Goal: Information Seeking & Learning: Learn about a topic

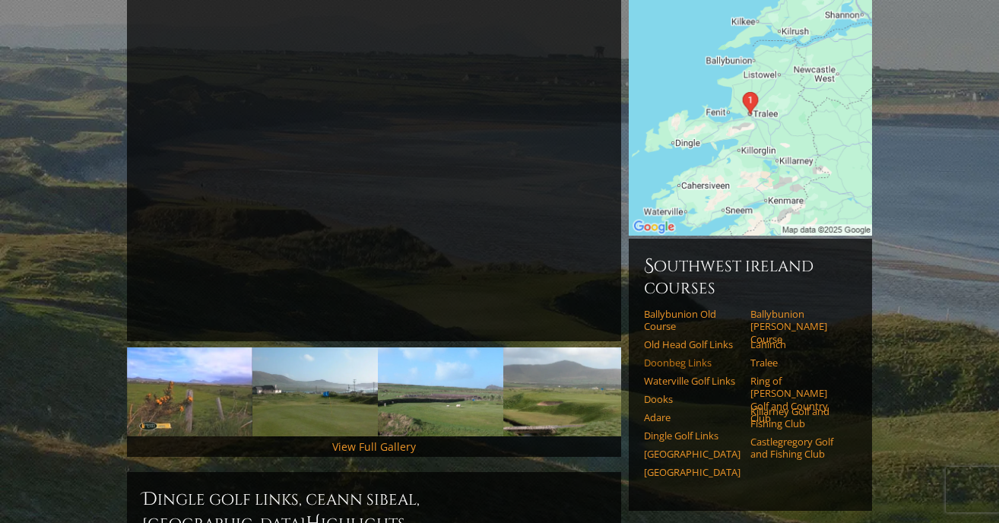
scroll to position [200, 0]
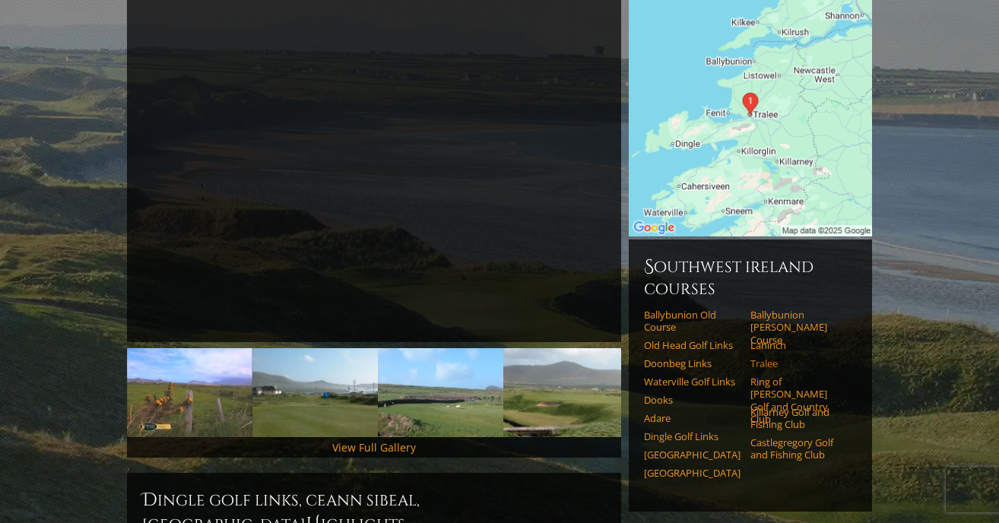
click at [763, 357] on link "Tralee" at bounding box center [798, 363] width 97 height 12
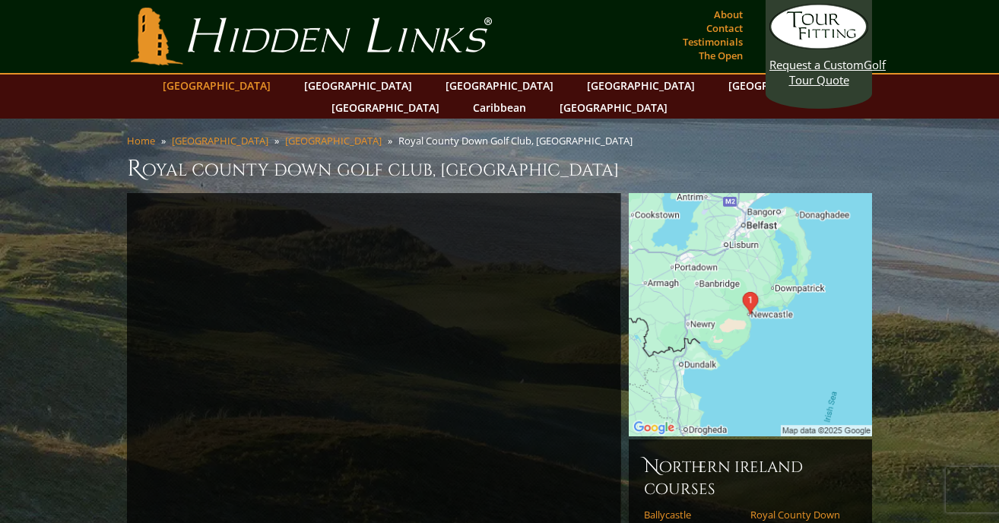
click at [266, 87] on link "[GEOGRAPHIC_DATA]" at bounding box center [216, 85] width 123 height 22
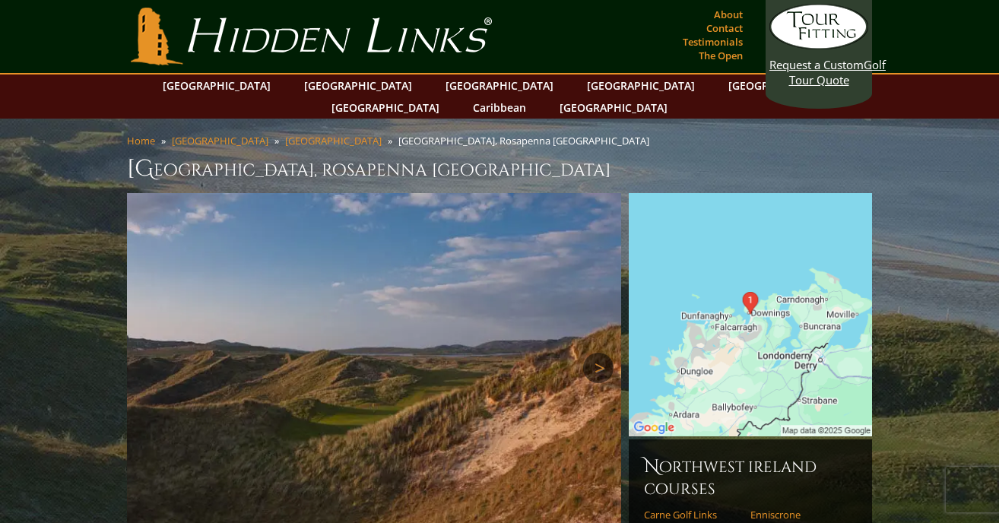
click at [604, 353] on link "Next" at bounding box center [598, 368] width 30 height 30
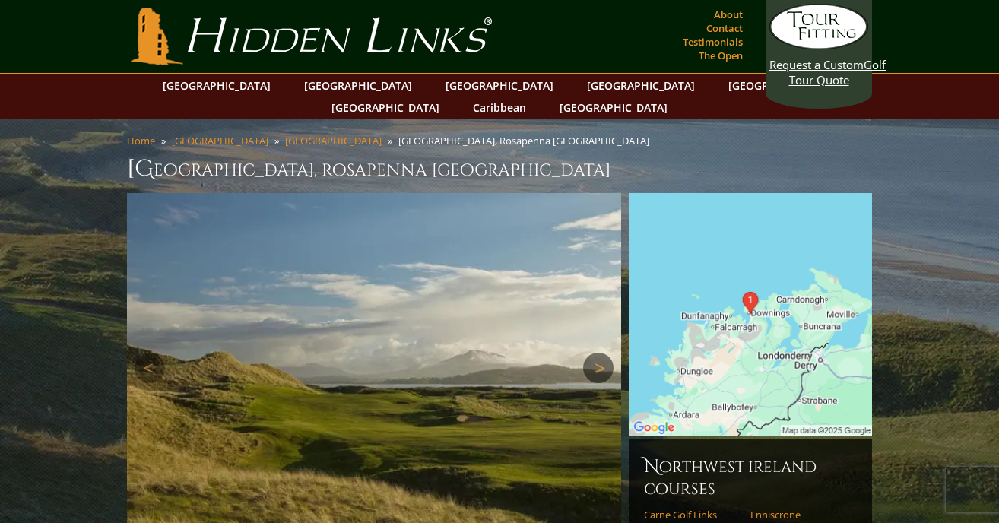
click at [604, 353] on link "Next" at bounding box center [598, 368] width 30 height 30
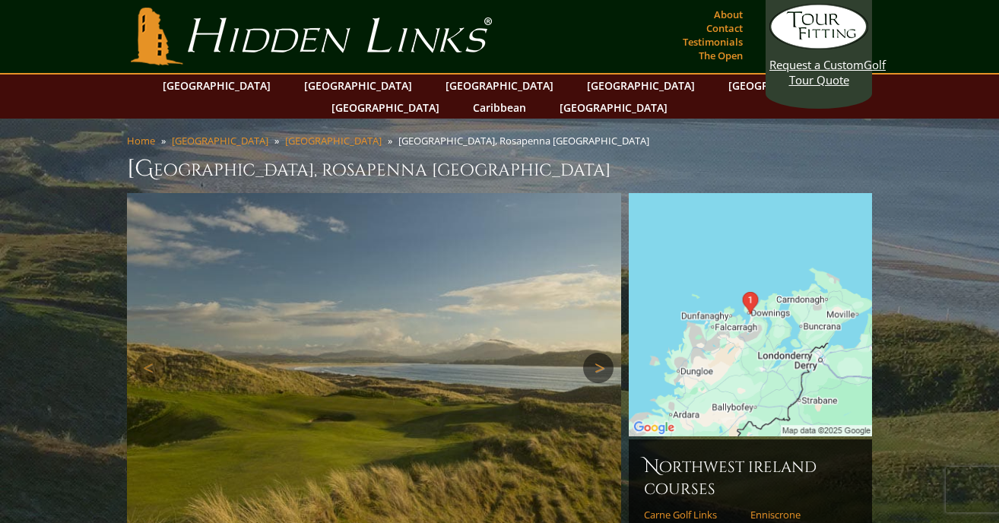
click at [604, 353] on link "Next" at bounding box center [598, 368] width 30 height 30
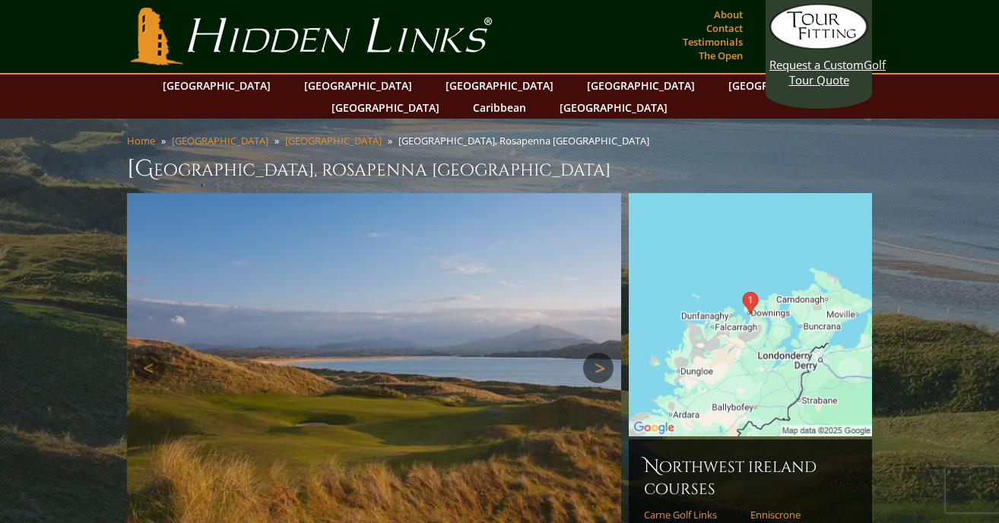
click at [604, 353] on link "Next" at bounding box center [598, 368] width 30 height 30
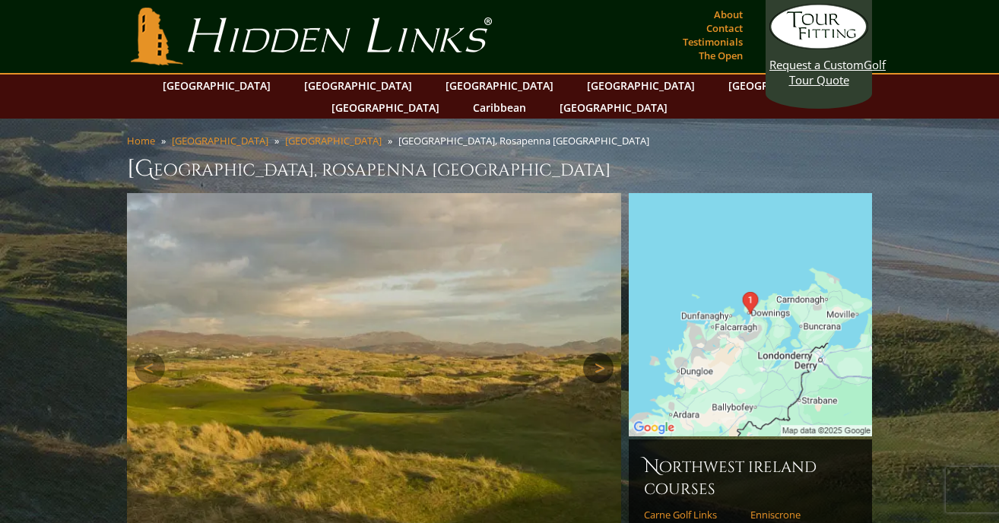
click at [604, 353] on link "Next" at bounding box center [598, 368] width 30 height 30
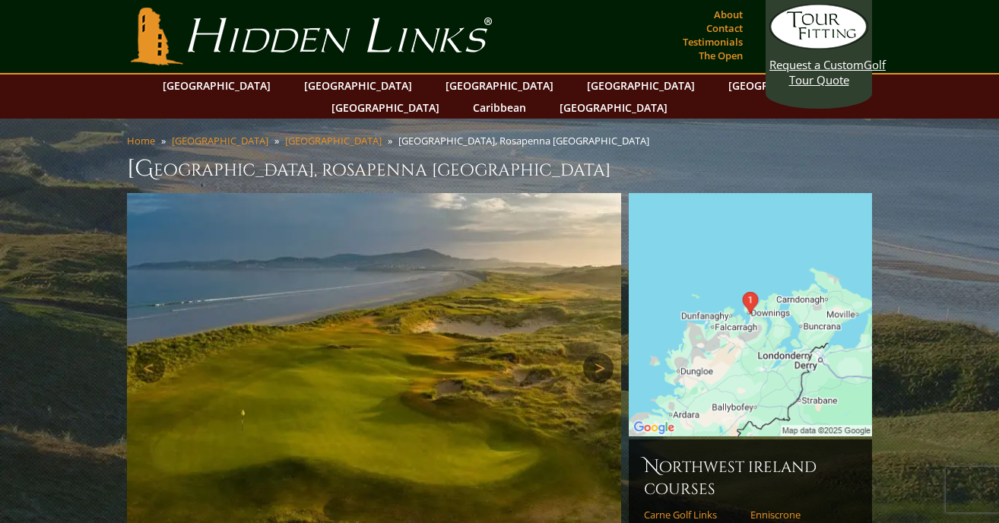
click at [604, 353] on link "Next" at bounding box center [598, 368] width 30 height 30
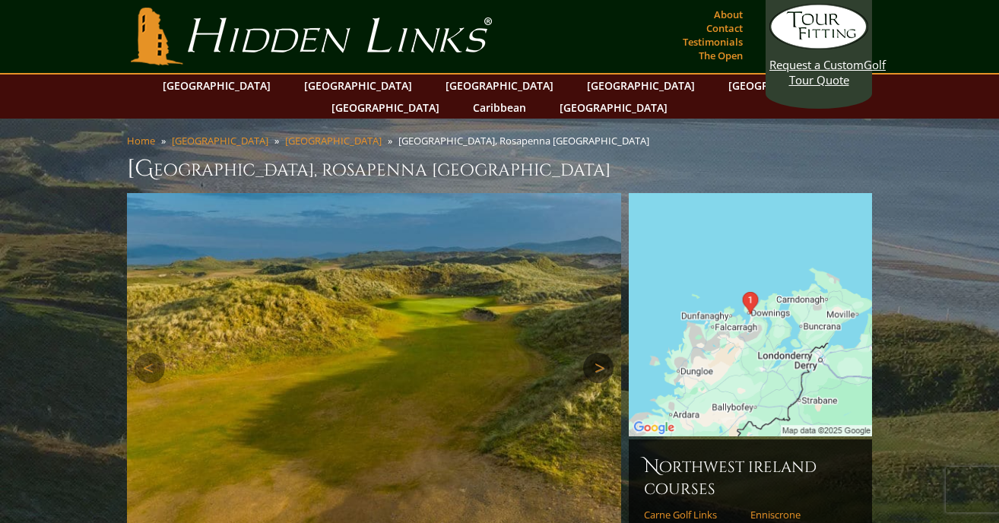
click at [604, 353] on link "Next" at bounding box center [598, 368] width 30 height 30
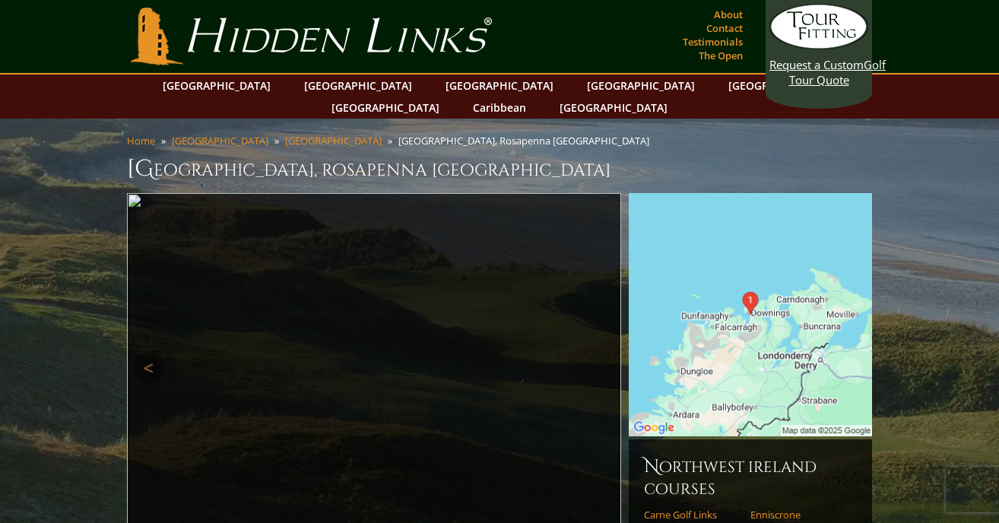
click at [604, 353] on link "Next" at bounding box center [598, 368] width 30 height 30
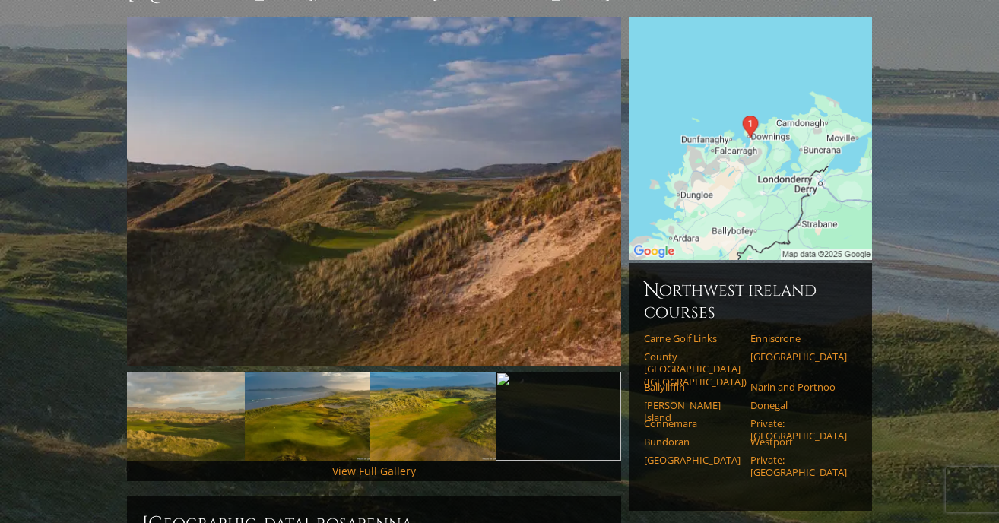
scroll to position [177, 0]
click at [778, 398] on link "Donegal" at bounding box center [798, 404] width 97 height 12
